Goal: Information Seeking & Learning: Learn about a topic

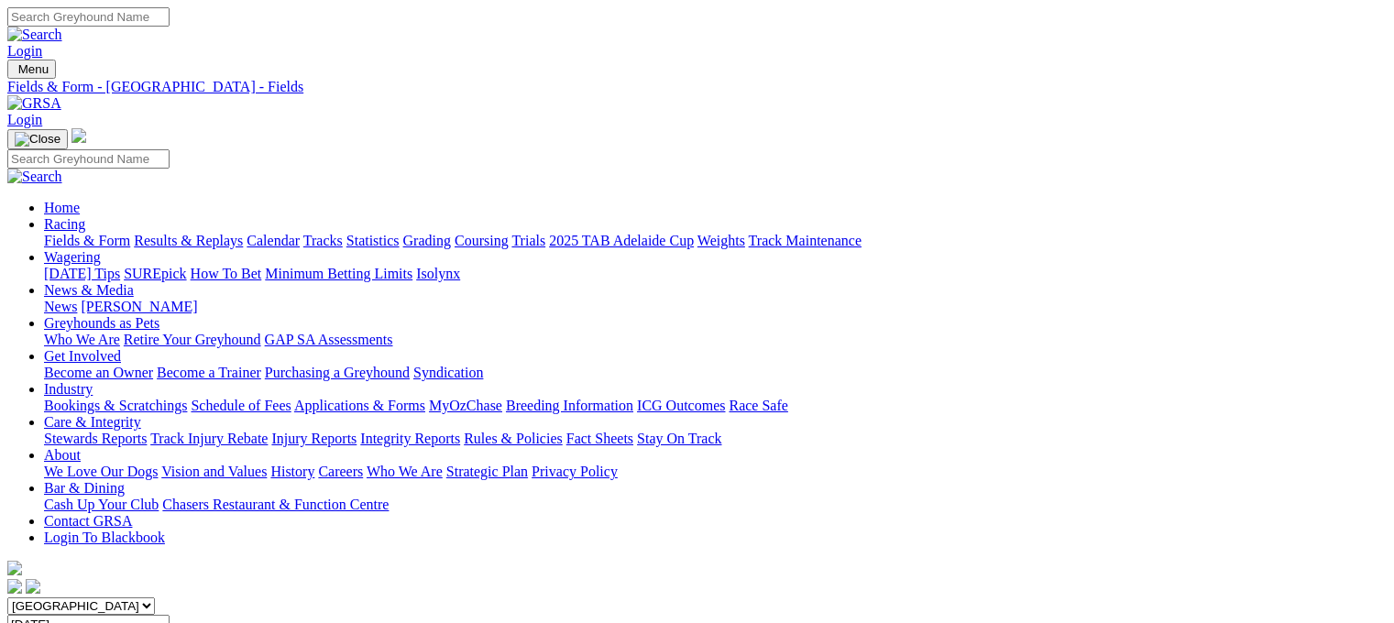
scroll to position [294, 0]
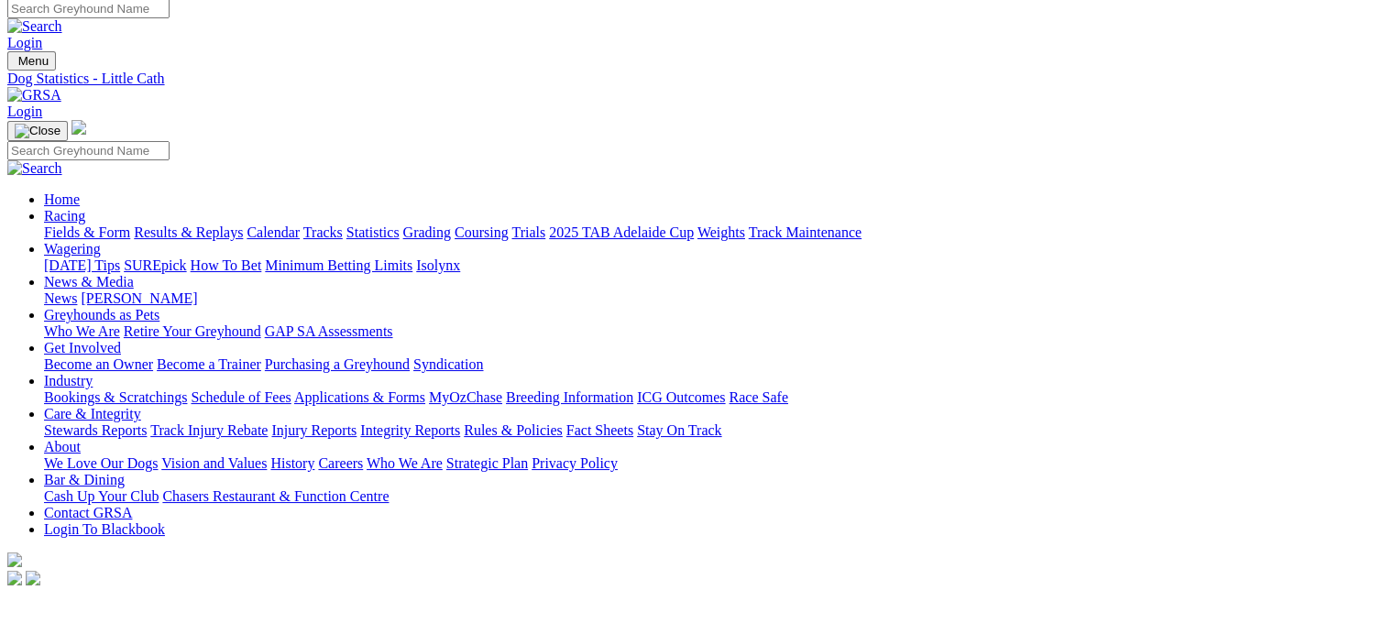
scroll to position [7, 0]
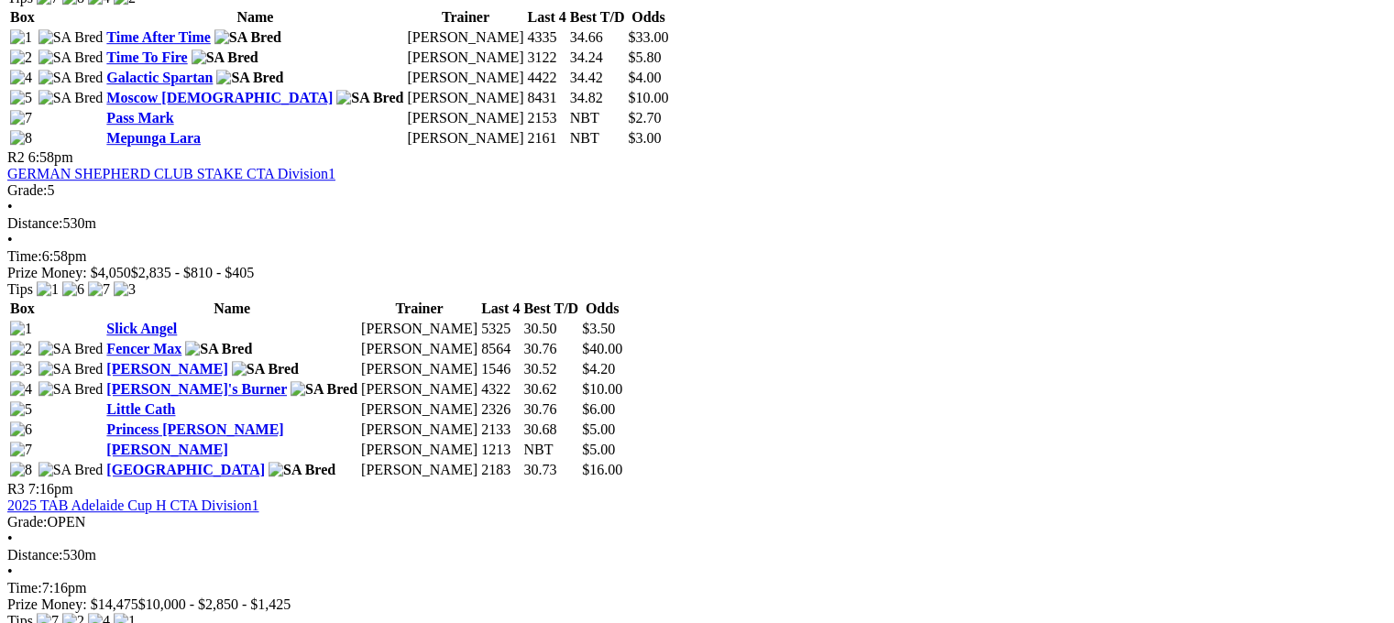
scroll to position [1118, 0]
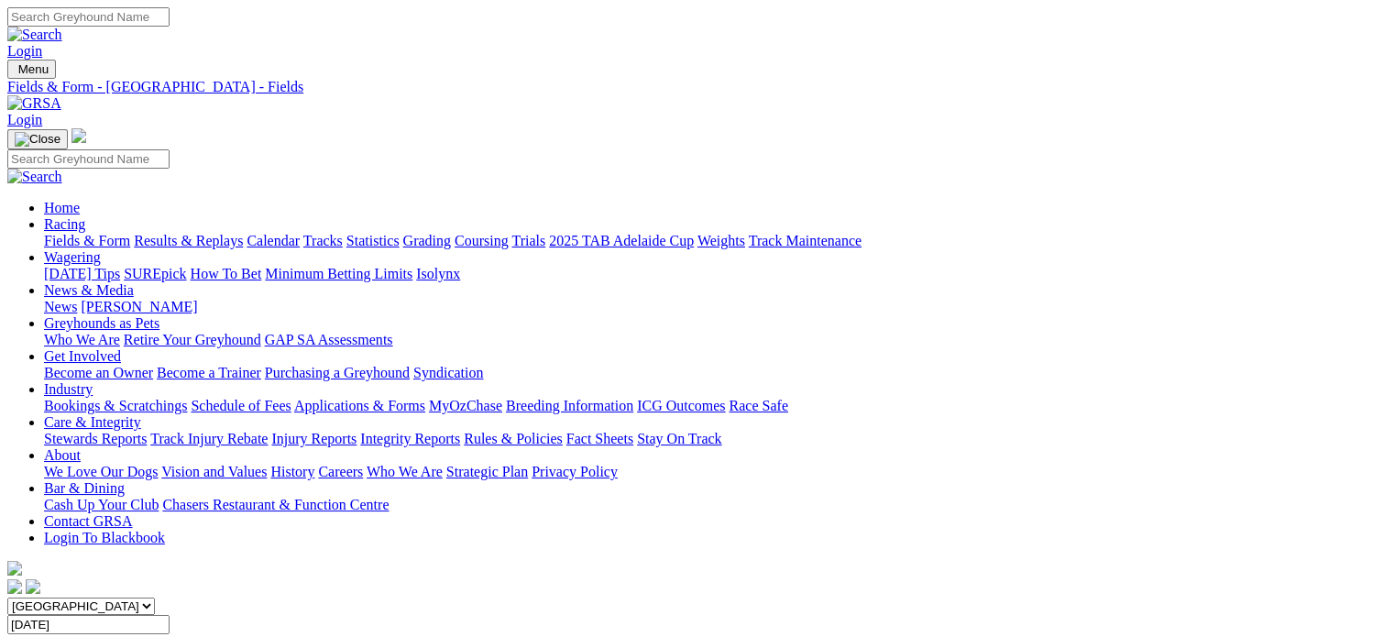
click at [101, 249] on link "Wagering" at bounding box center [72, 257] width 57 height 16
click at [460, 431] on link "Integrity Reports" at bounding box center [410, 439] width 100 height 16
